Goal: Information Seeking & Learning: Learn about a topic

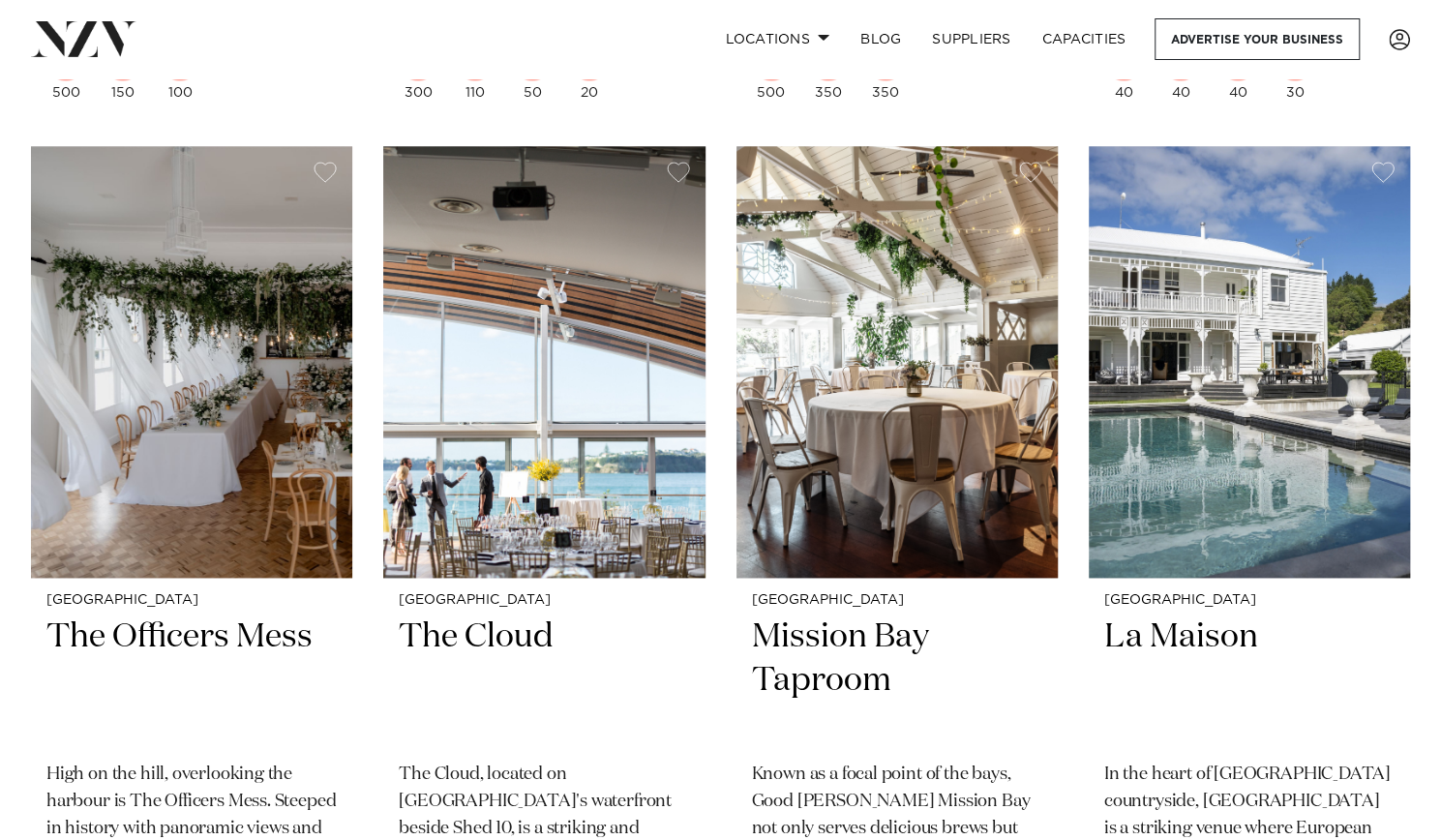
scroll to position [9776, 0]
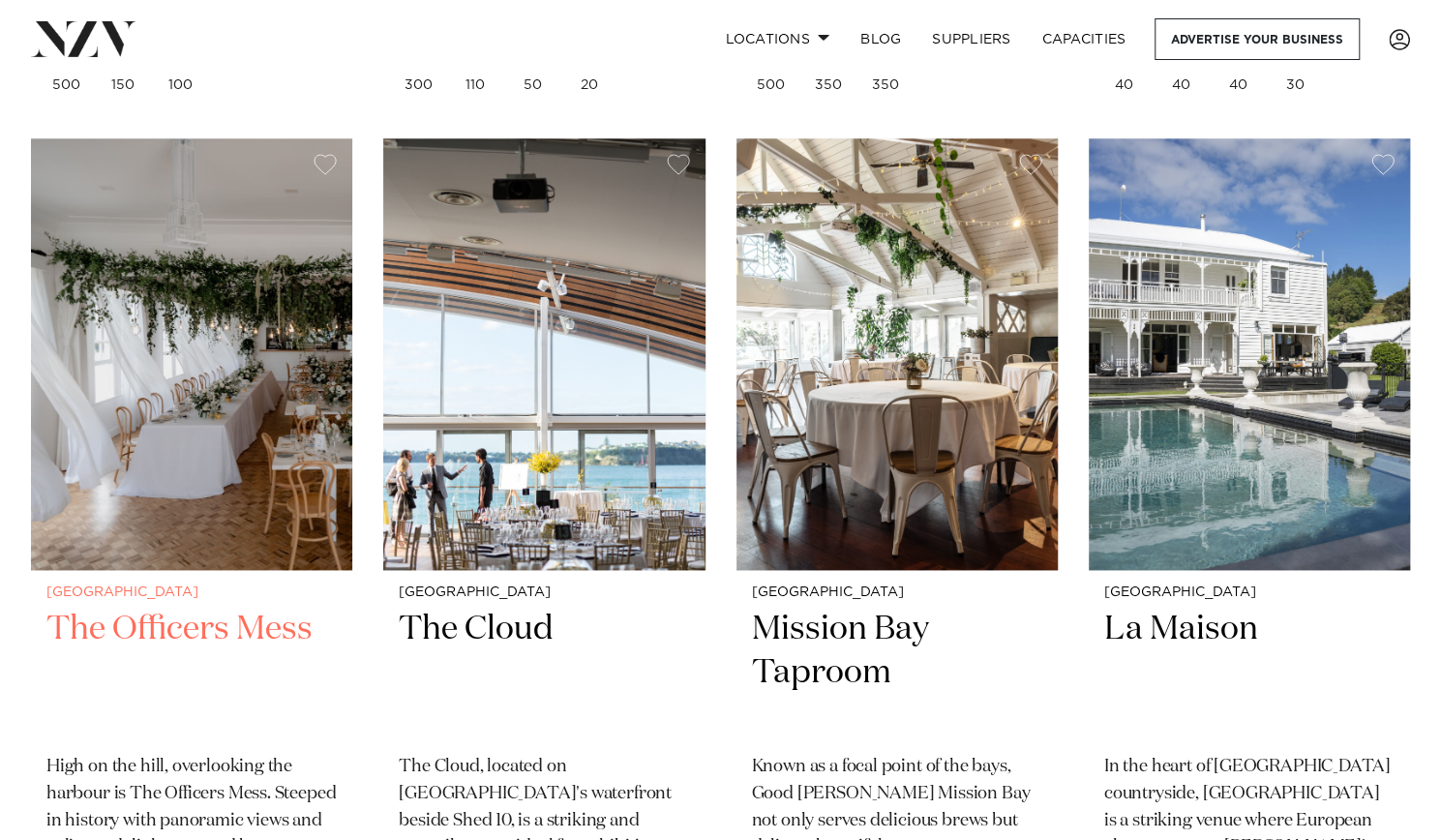
click at [148, 608] on h2 "The Officers Mess" at bounding box center [191, 672] width 290 height 130
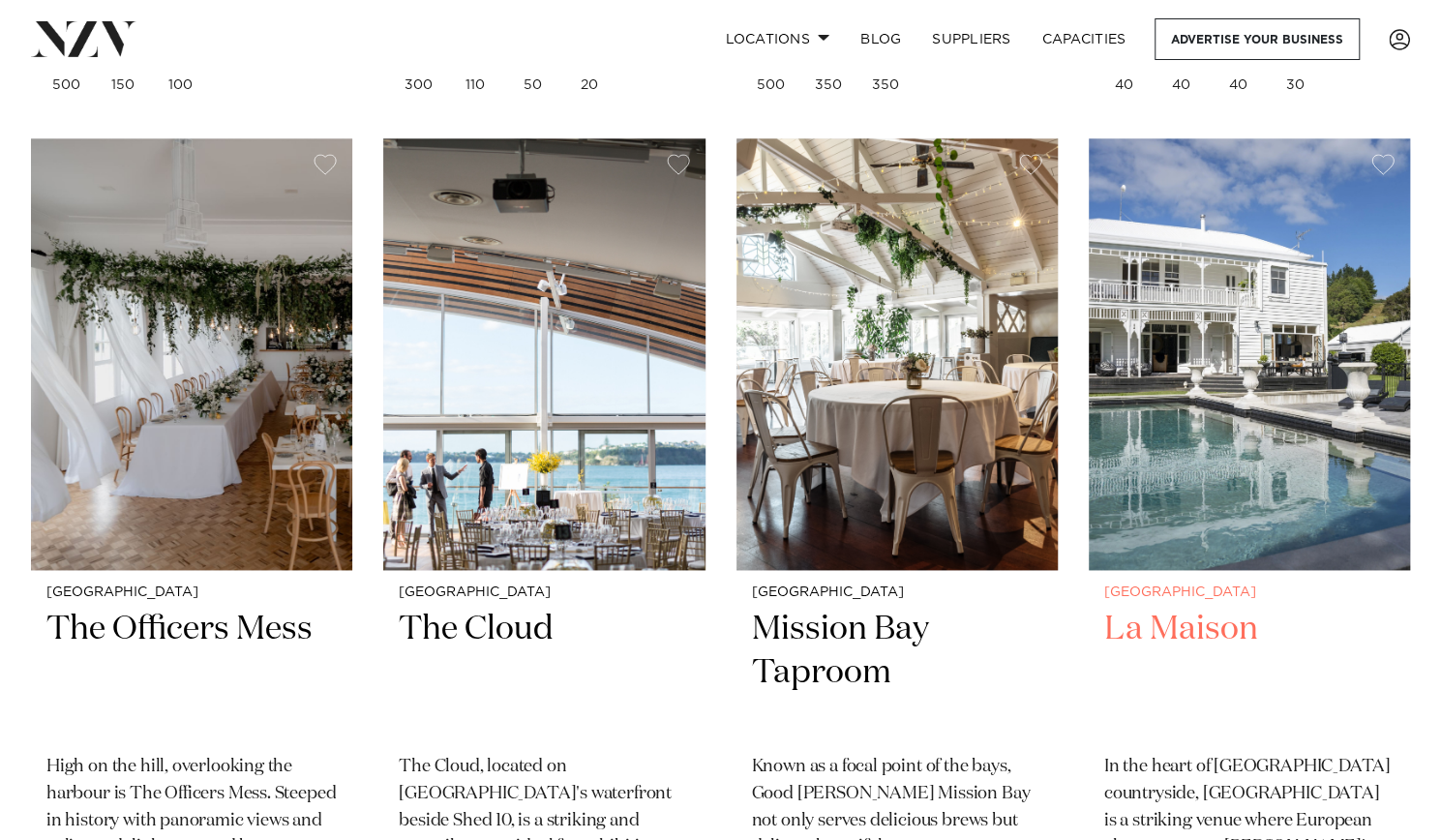
click at [1164, 569] on div "Auckland La Maison In the heart of Clevedon countryside, La Maison is a strikin…" at bounding box center [1249, 764] width 322 height 388
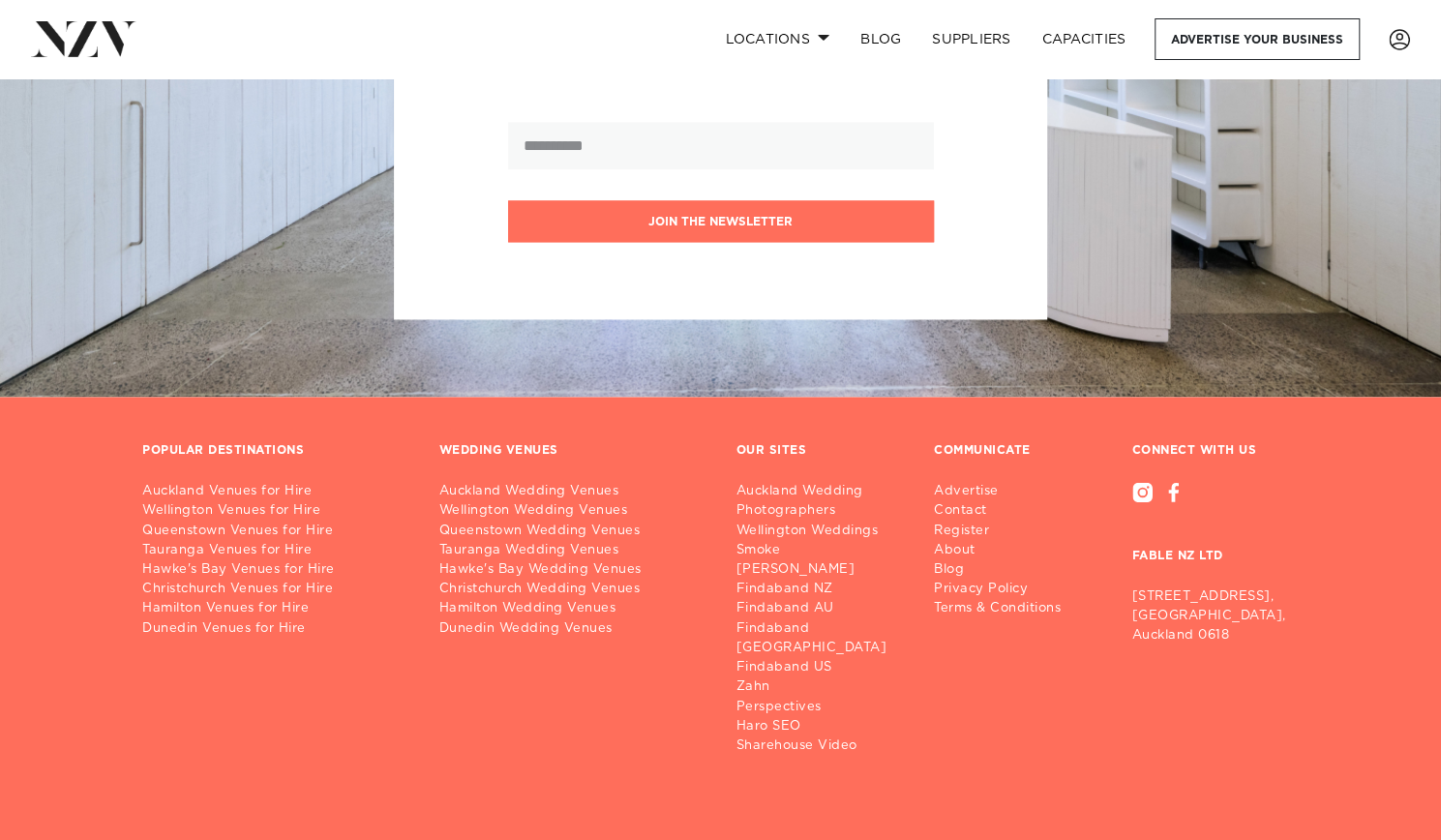
scroll to position [27246, 0]
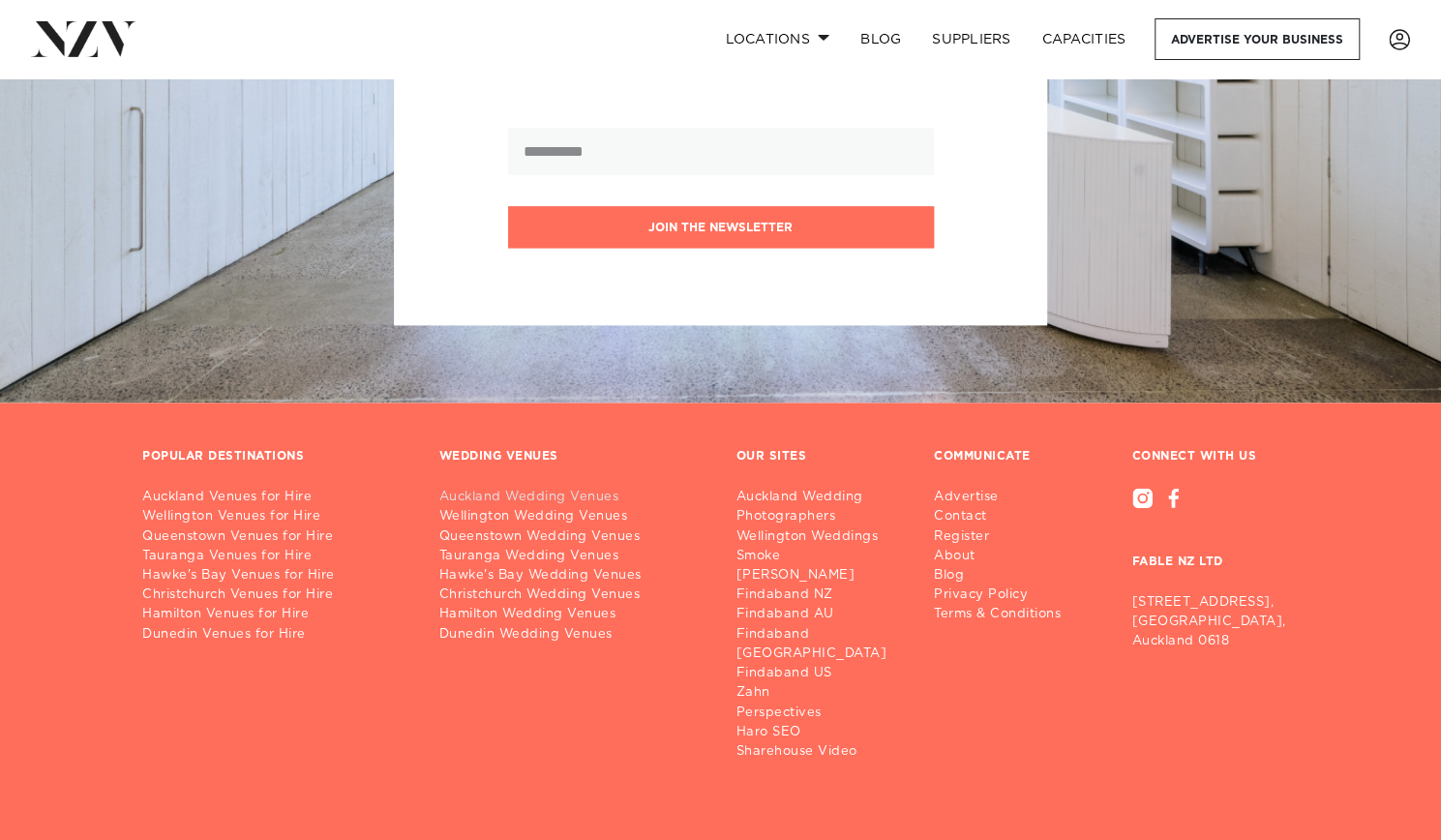
click at [565, 487] on link "Auckland Wedding Venues" at bounding box center [571, 497] width 266 height 20
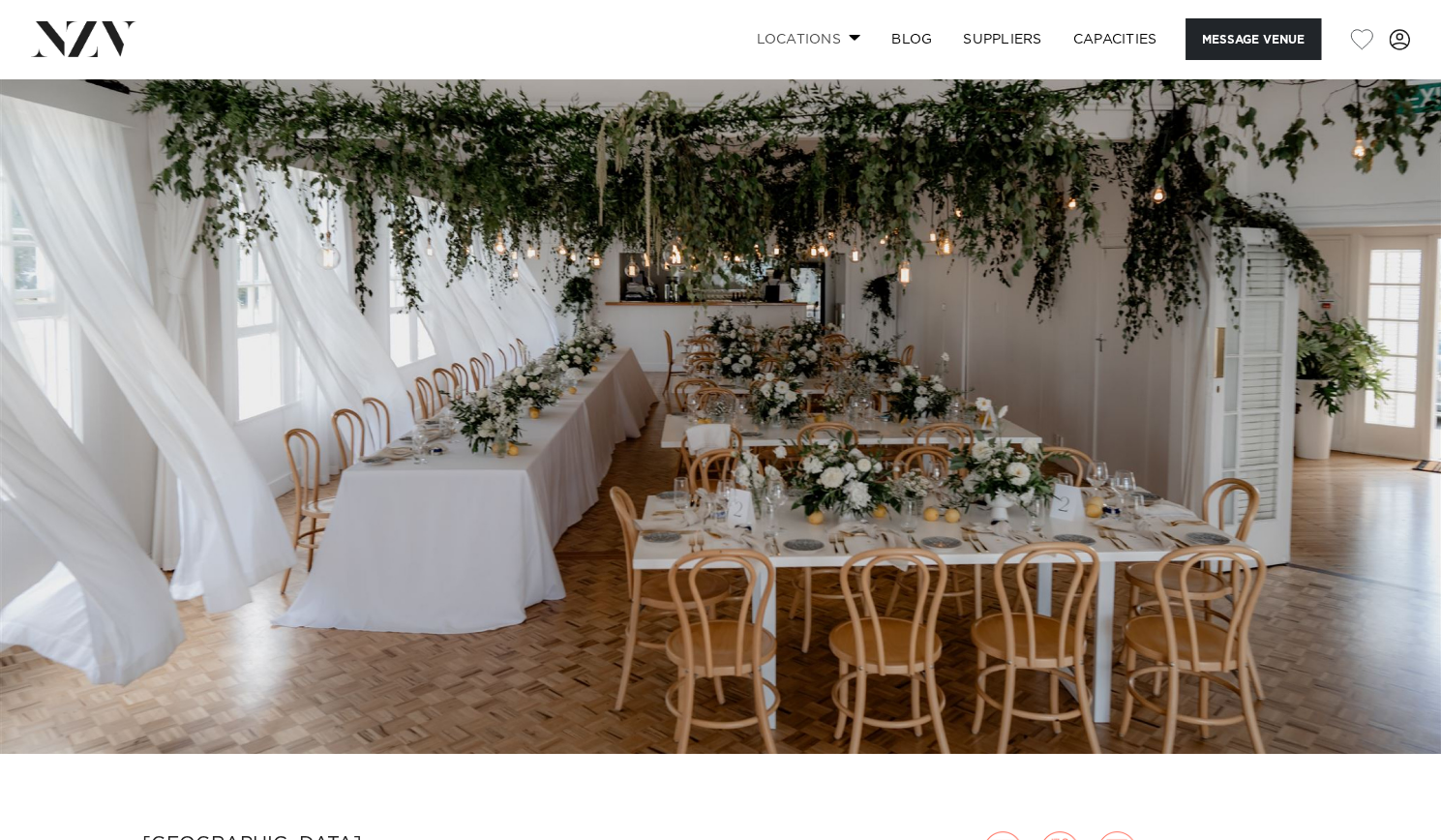
click at [854, 34] on link "Locations" at bounding box center [808, 39] width 135 height 41
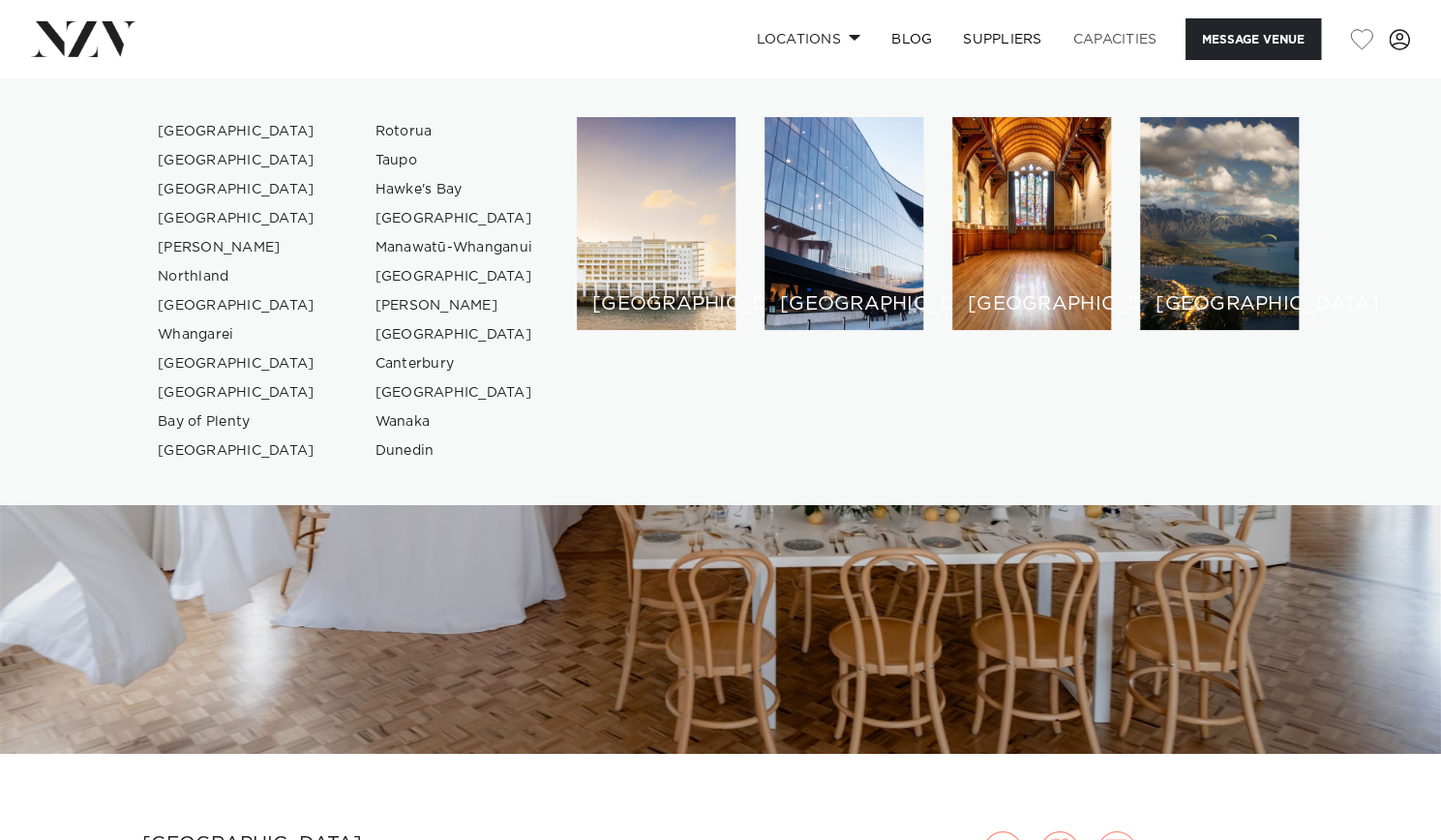
click at [1095, 37] on link "Capacities" at bounding box center [1115, 39] width 115 height 41
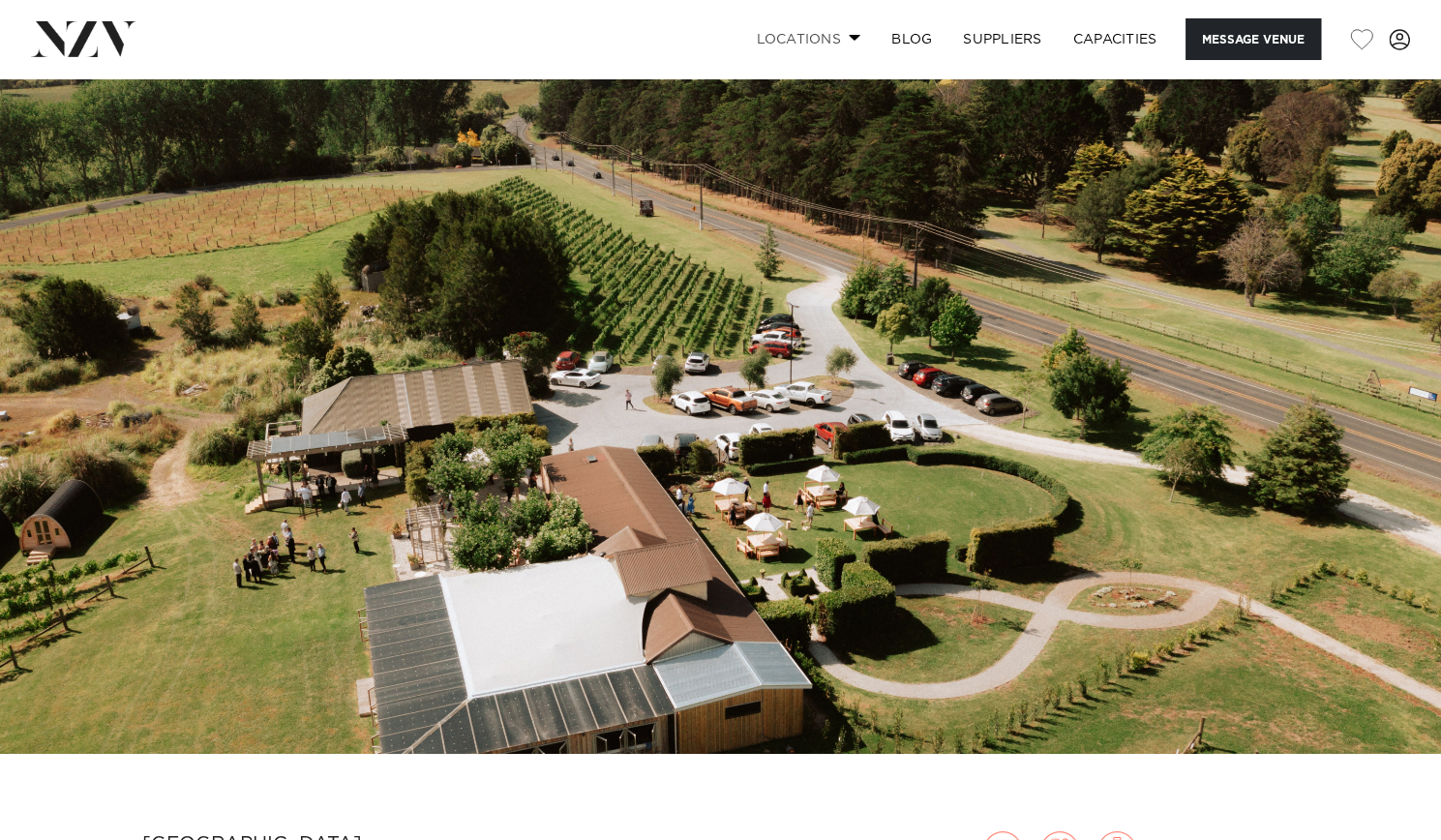
click at [834, 39] on link "Locations" at bounding box center [808, 39] width 135 height 41
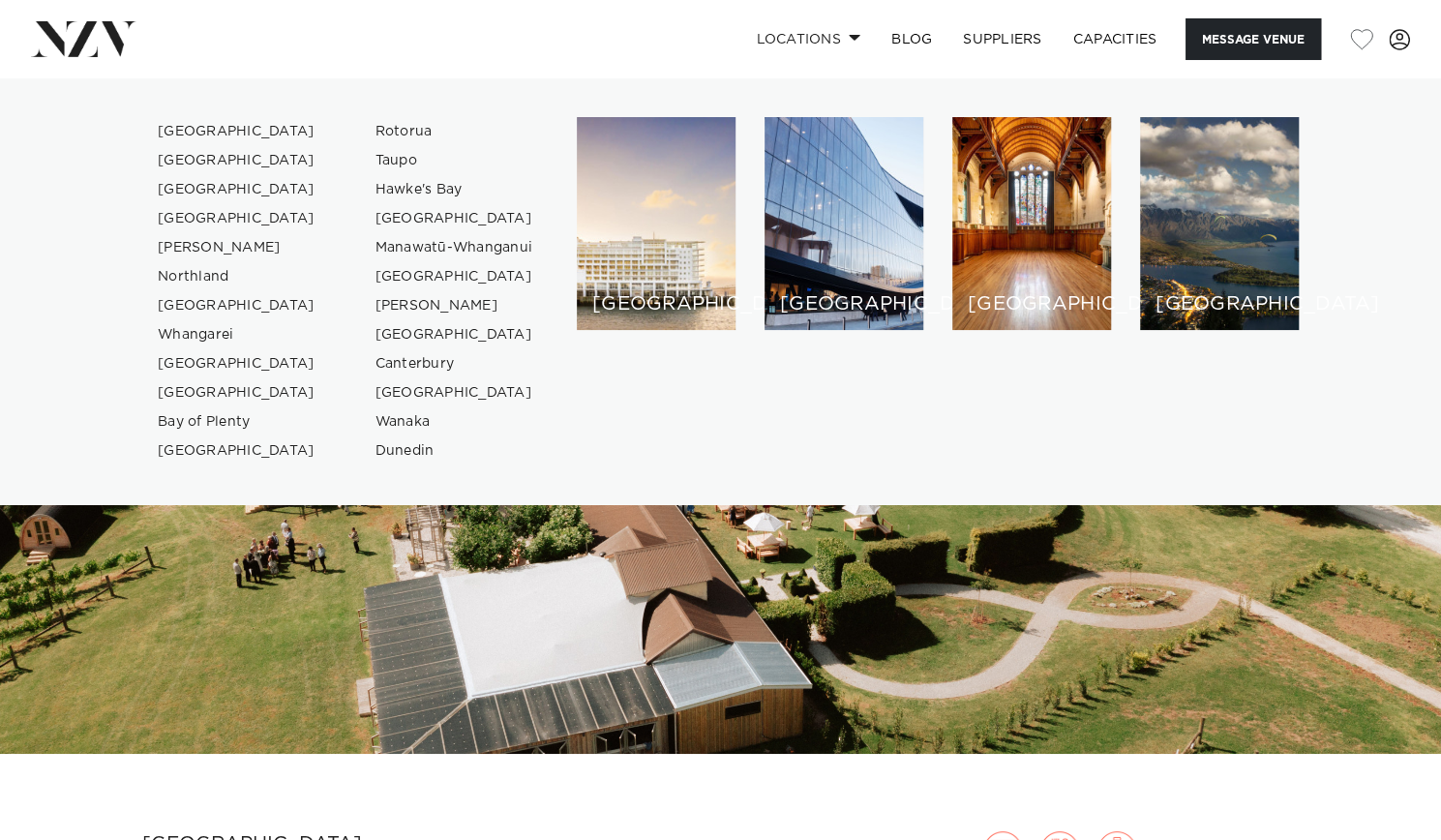
click at [489, 587] on img at bounding box center [720, 416] width 1441 height 675
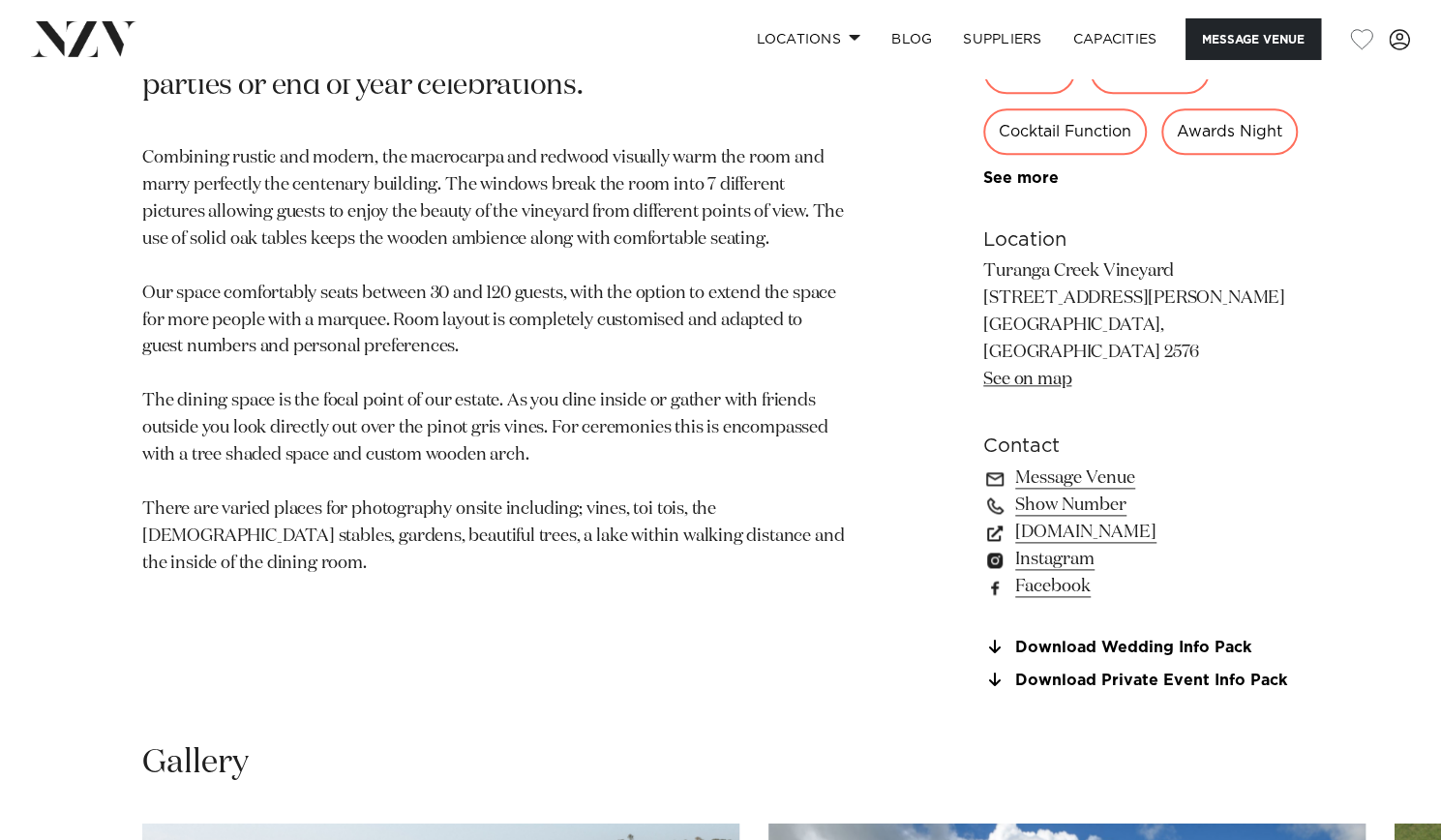
scroll to position [1167, 0]
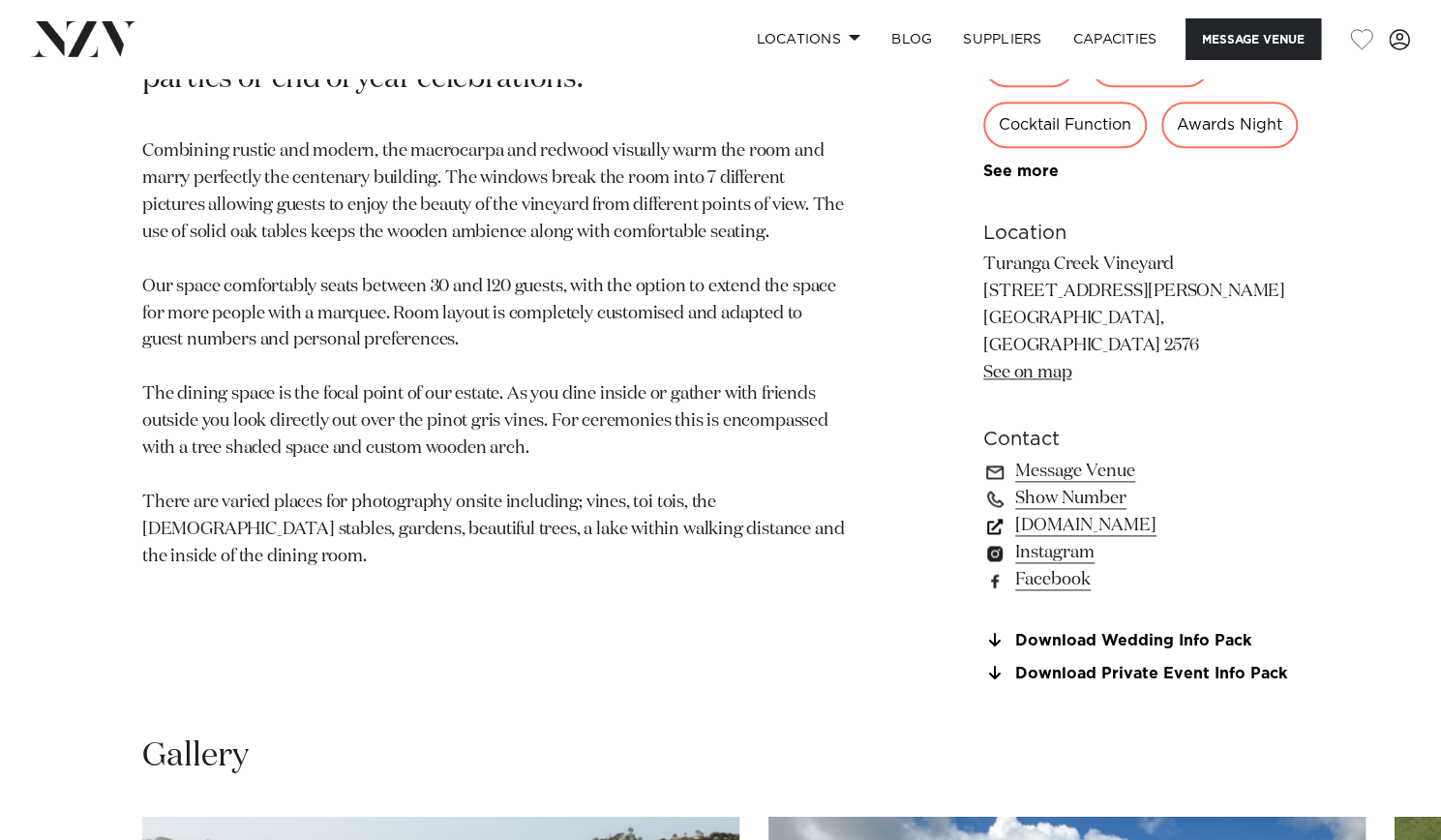
click at [1150, 539] on link "turangacreek.co.nz" at bounding box center [1141, 525] width 316 height 27
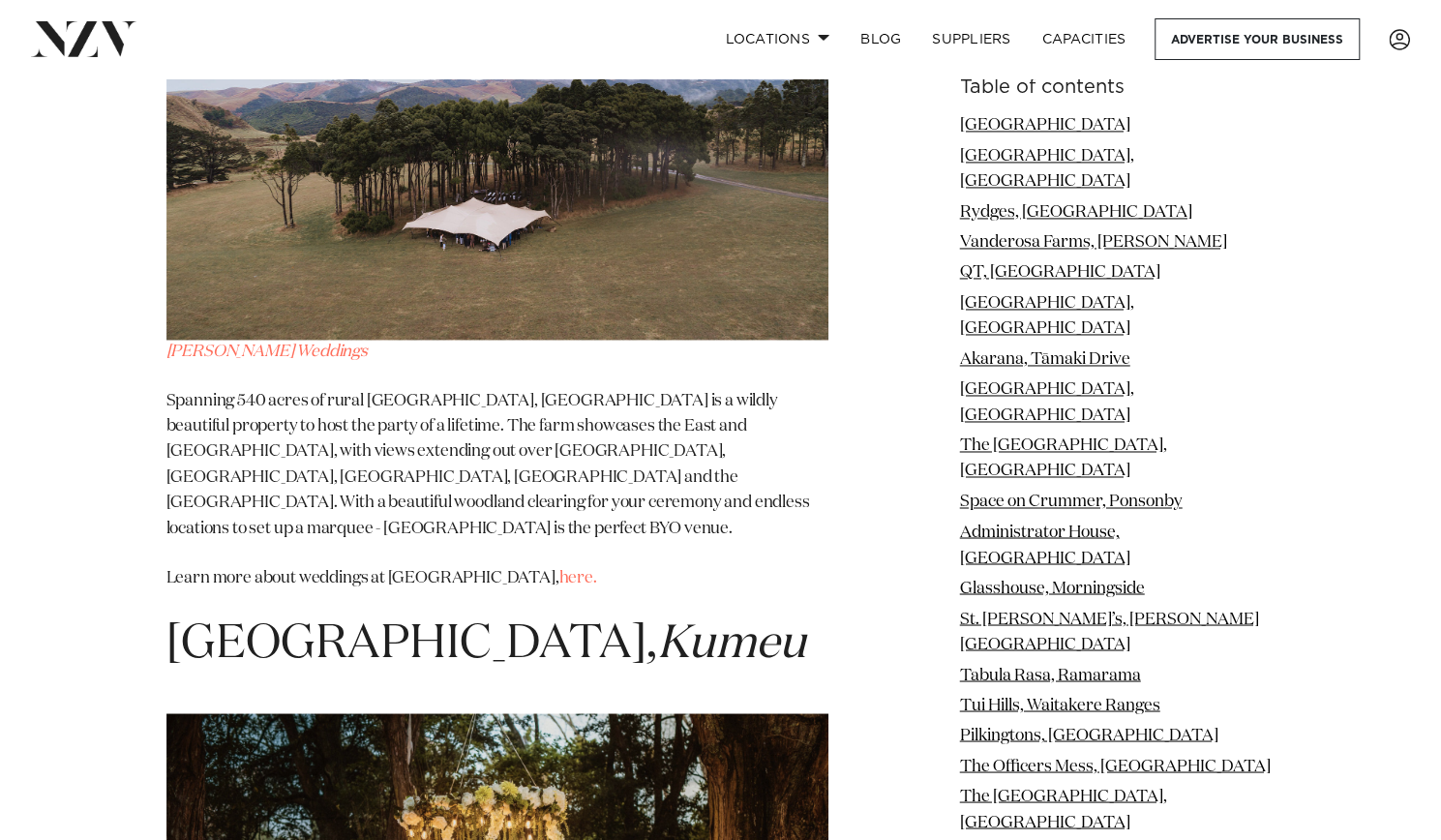
scroll to position [31862, 0]
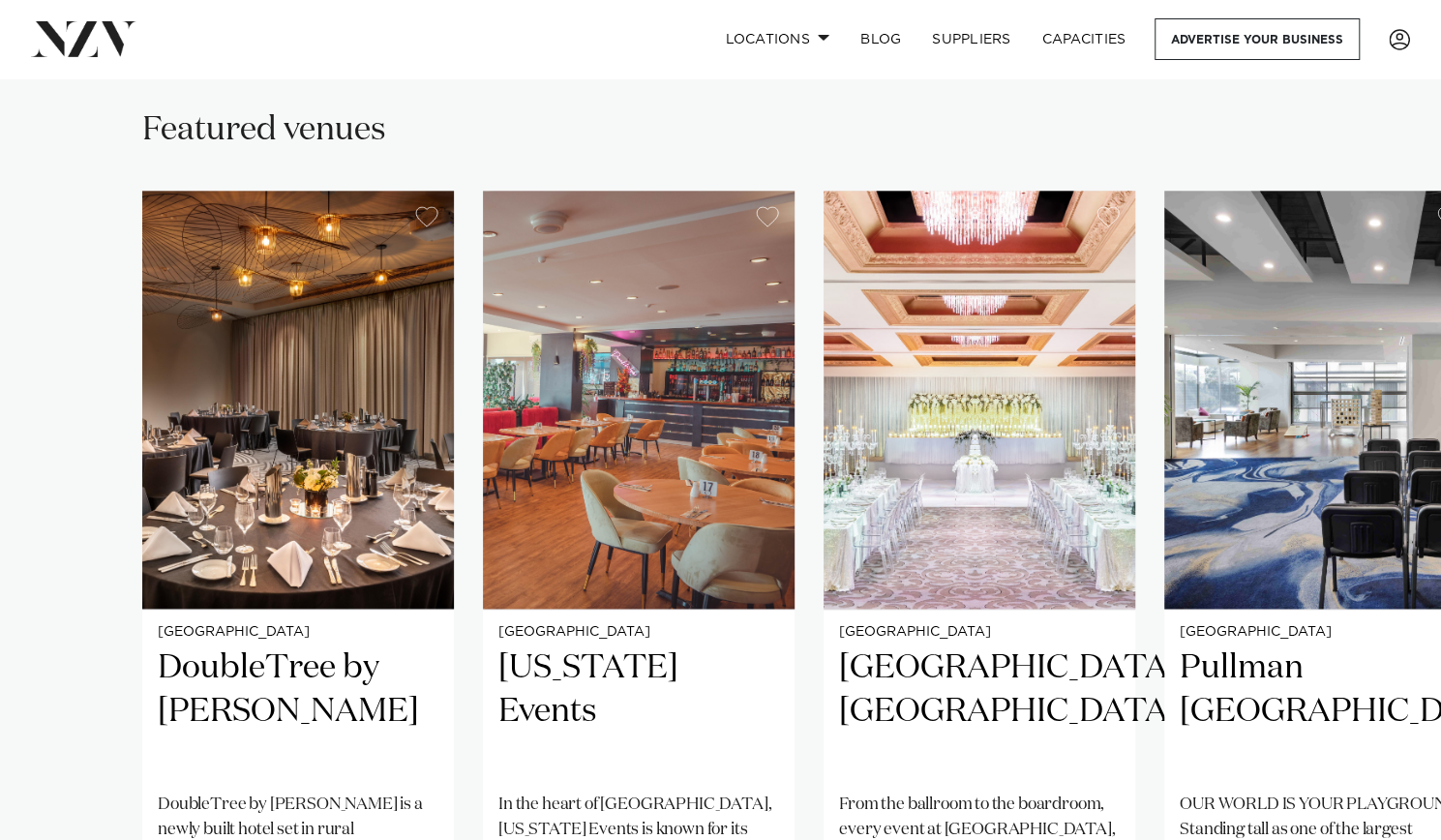
scroll to position [1231, 0]
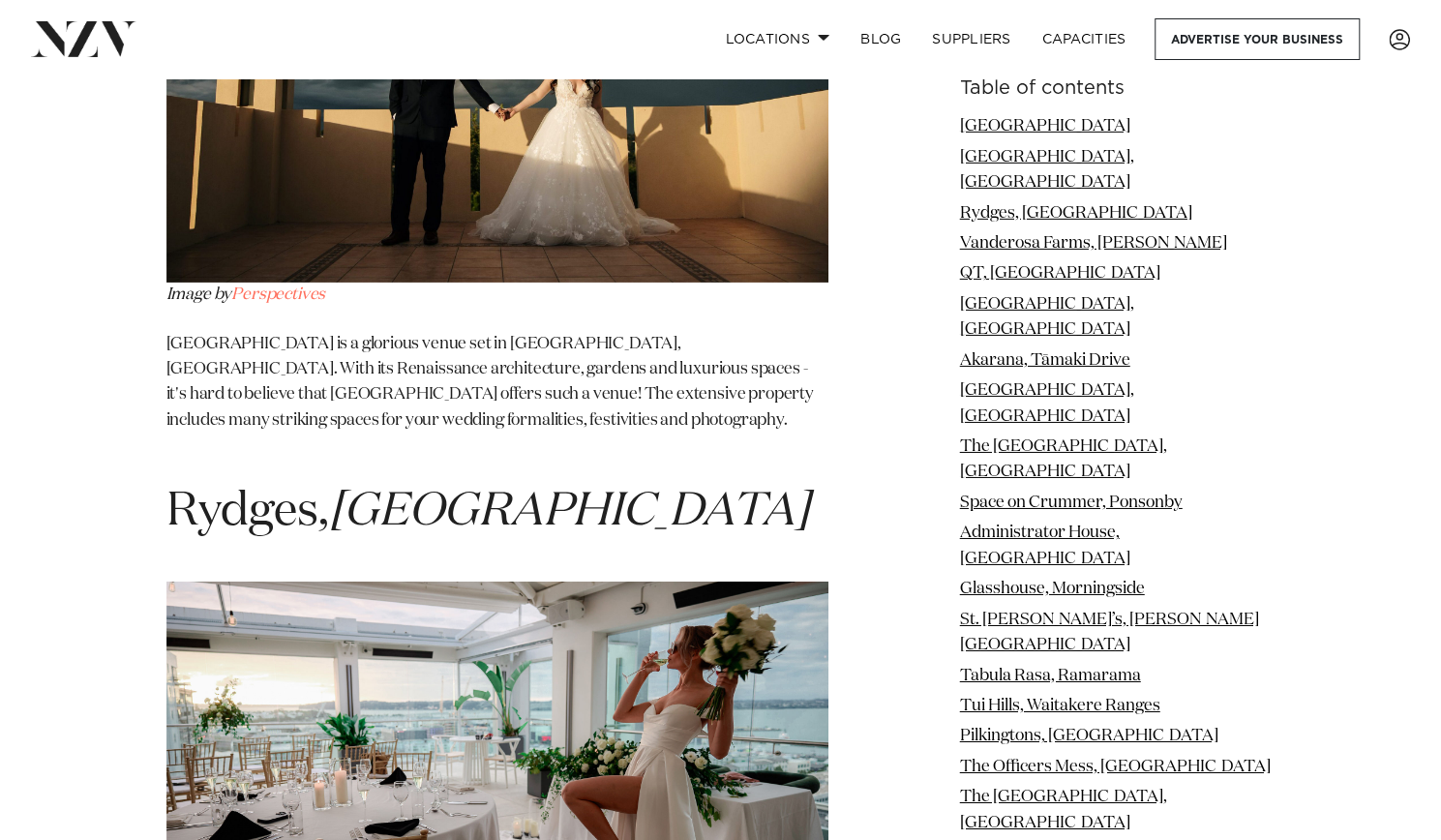
scroll to position [3582, 0]
